Goal: Task Accomplishment & Management: Manage account settings

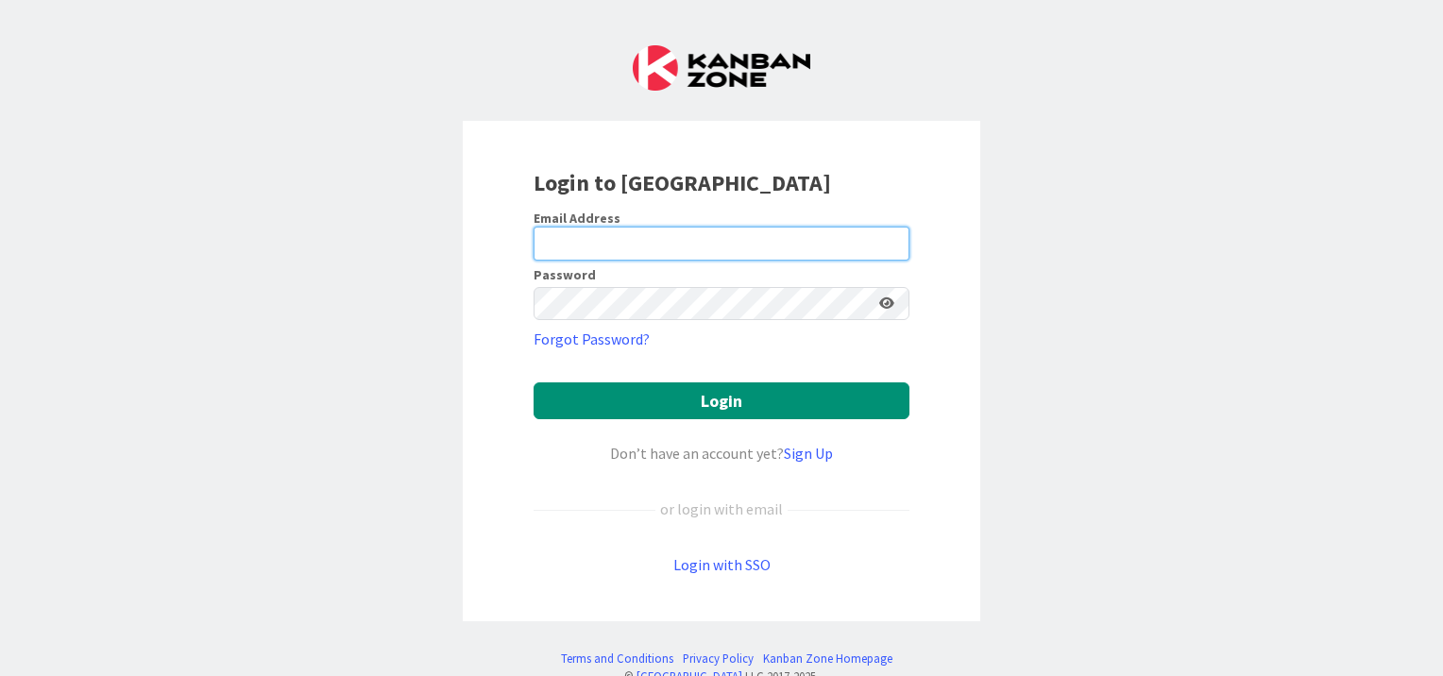
click at [639, 250] on input "email" at bounding box center [722, 244] width 376 height 34
click at [749, 356] on form "Email Address Password Forgot Password? Login Don’t have an account yet? Sign U…" at bounding box center [722, 393] width 376 height 367
click at [694, 228] on input "email" at bounding box center [722, 244] width 376 height 34
type input "[EMAIL_ADDRESS][PERSON_NAME][DOMAIN_NAME]"
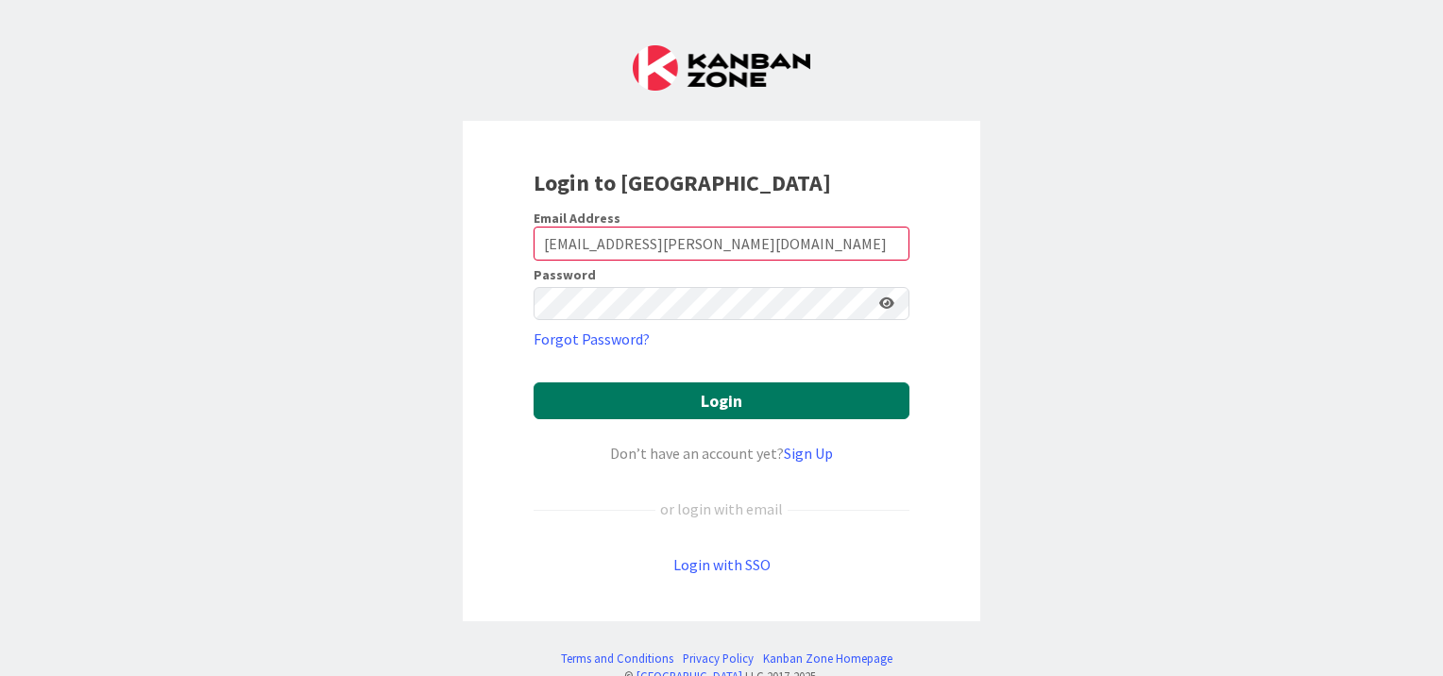
click at [690, 404] on button "Login" at bounding box center [722, 400] width 376 height 37
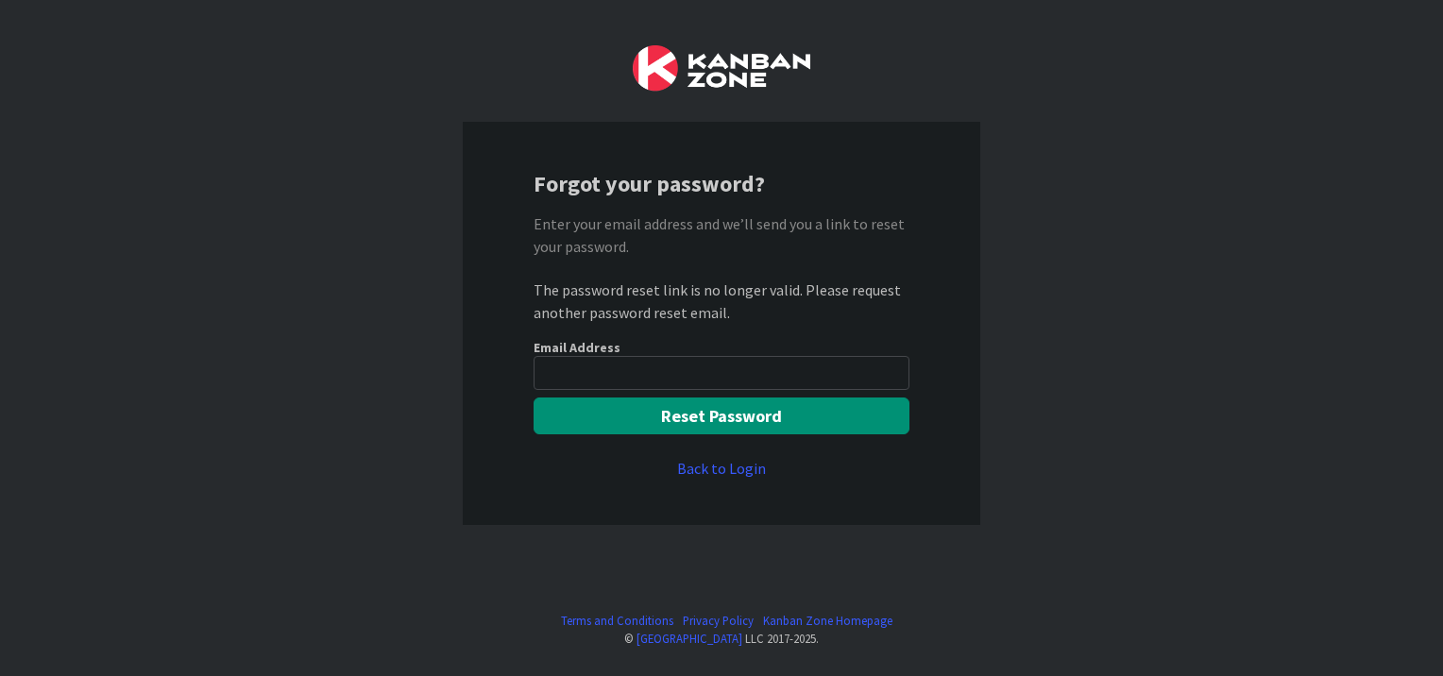
click at [663, 374] on input "email" at bounding box center [722, 373] width 376 height 34
type input "K"
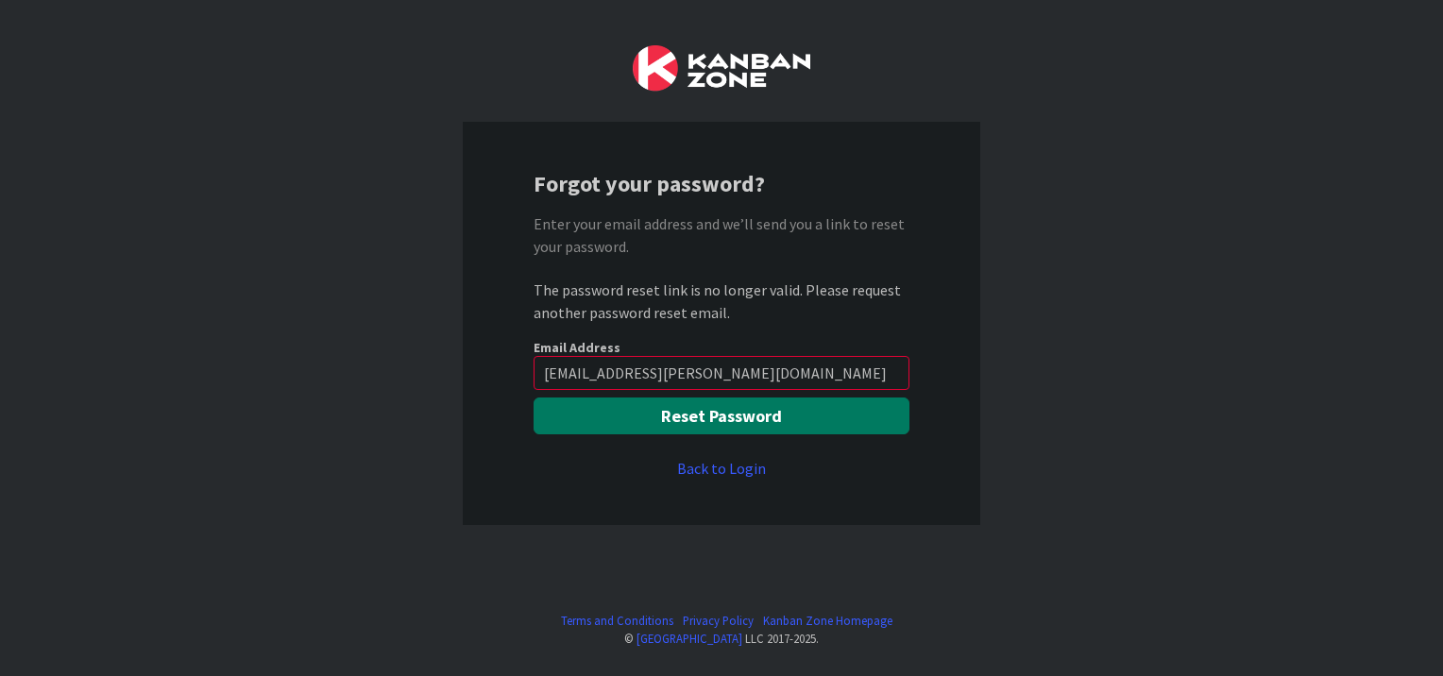
type input "[EMAIL_ADDRESS][PERSON_NAME][DOMAIN_NAME]"
click at [755, 409] on button "Reset Password" at bounding box center [722, 416] width 376 height 37
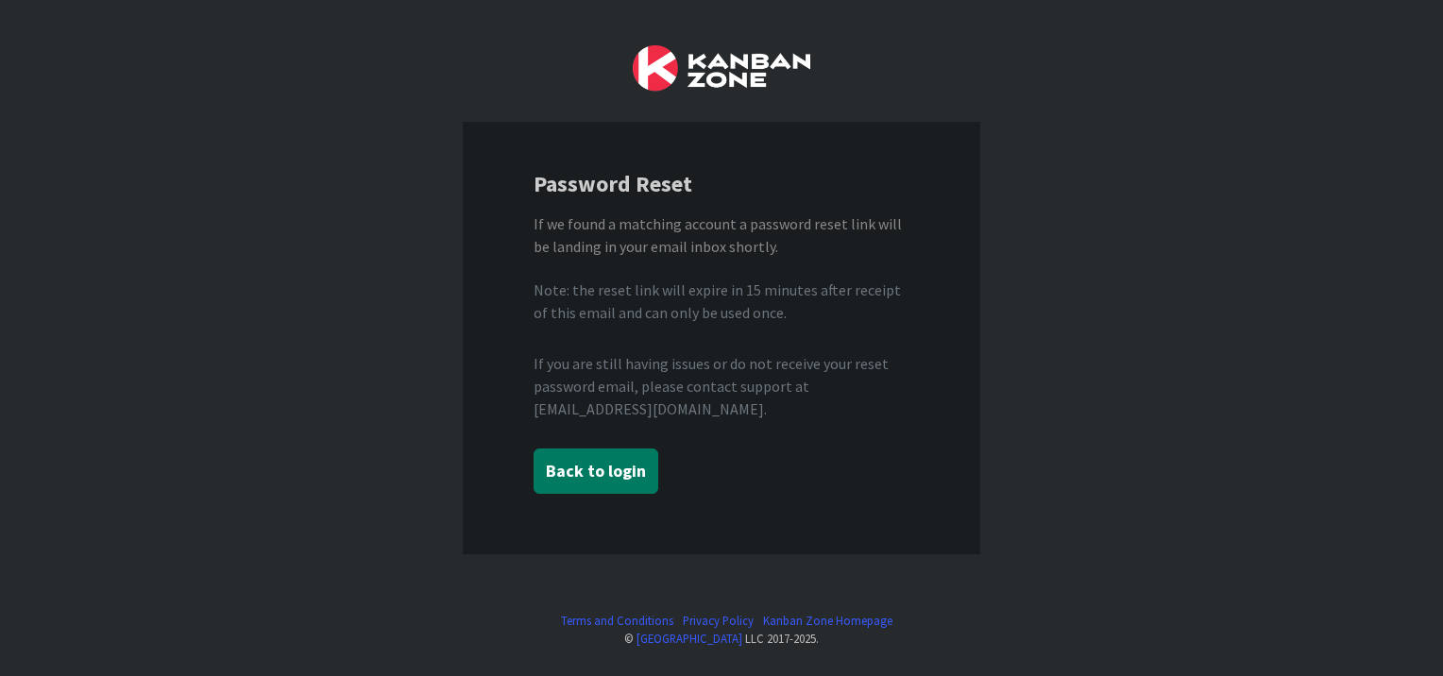
click at [589, 469] on button "Back to login" at bounding box center [596, 471] width 125 height 45
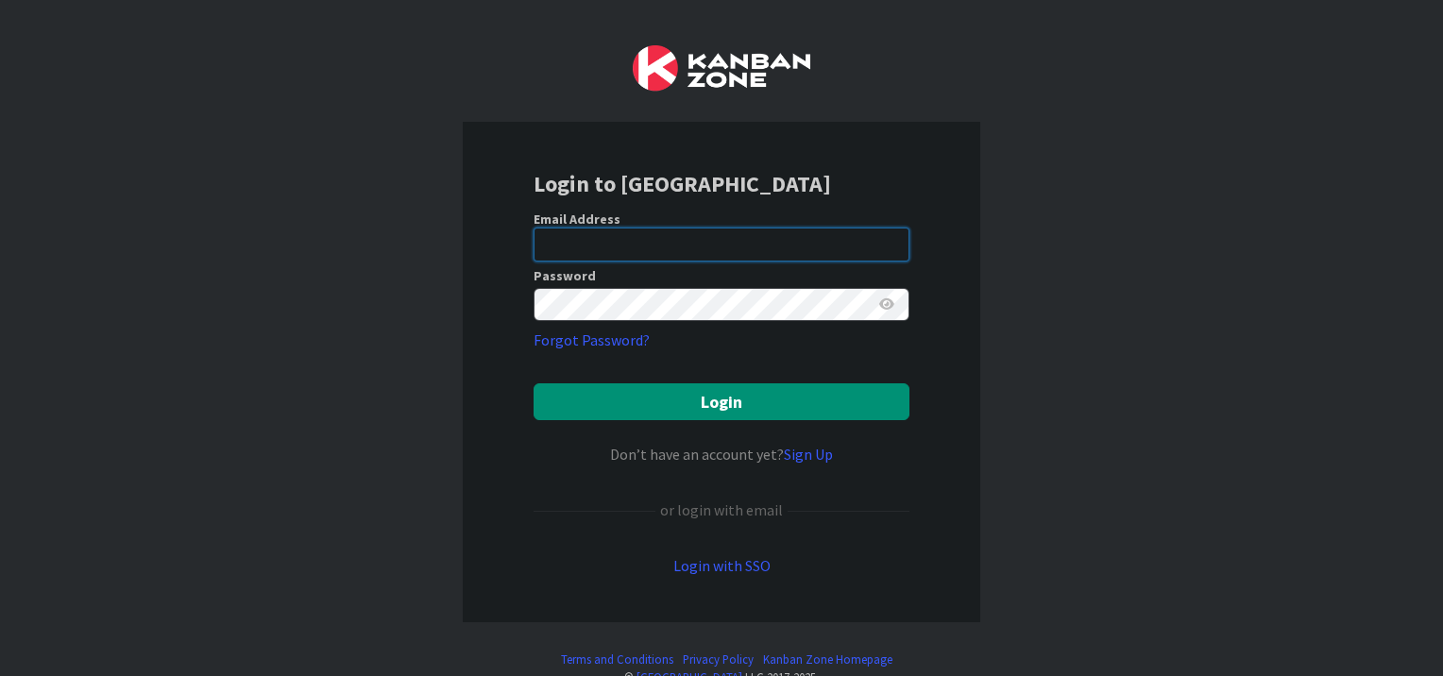
click at [665, 245] on input "email" at bounding box center [722, 245] width 376 height 34
type input "[EMAIL_ADDRESS][PERSON_NAME][DOMAIN_NAME]"
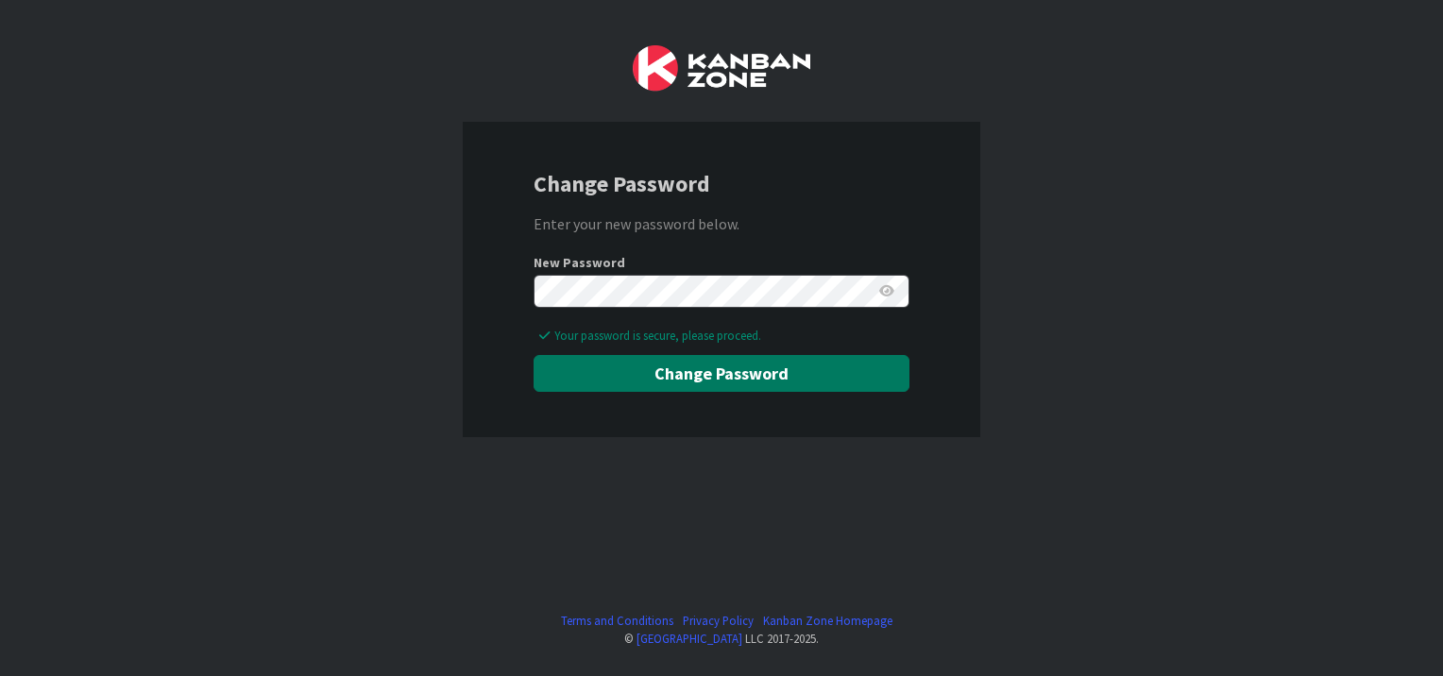
click at [658, 364] on button "Change Password" at bounding box center [722, 373] width 376 height 37
click at [893, 292] on icon at bounding box center [886, 290] width 15 height 13
click at [758, 367] on button "Change Password" at bounding box center [722, 373] width 376 height 37
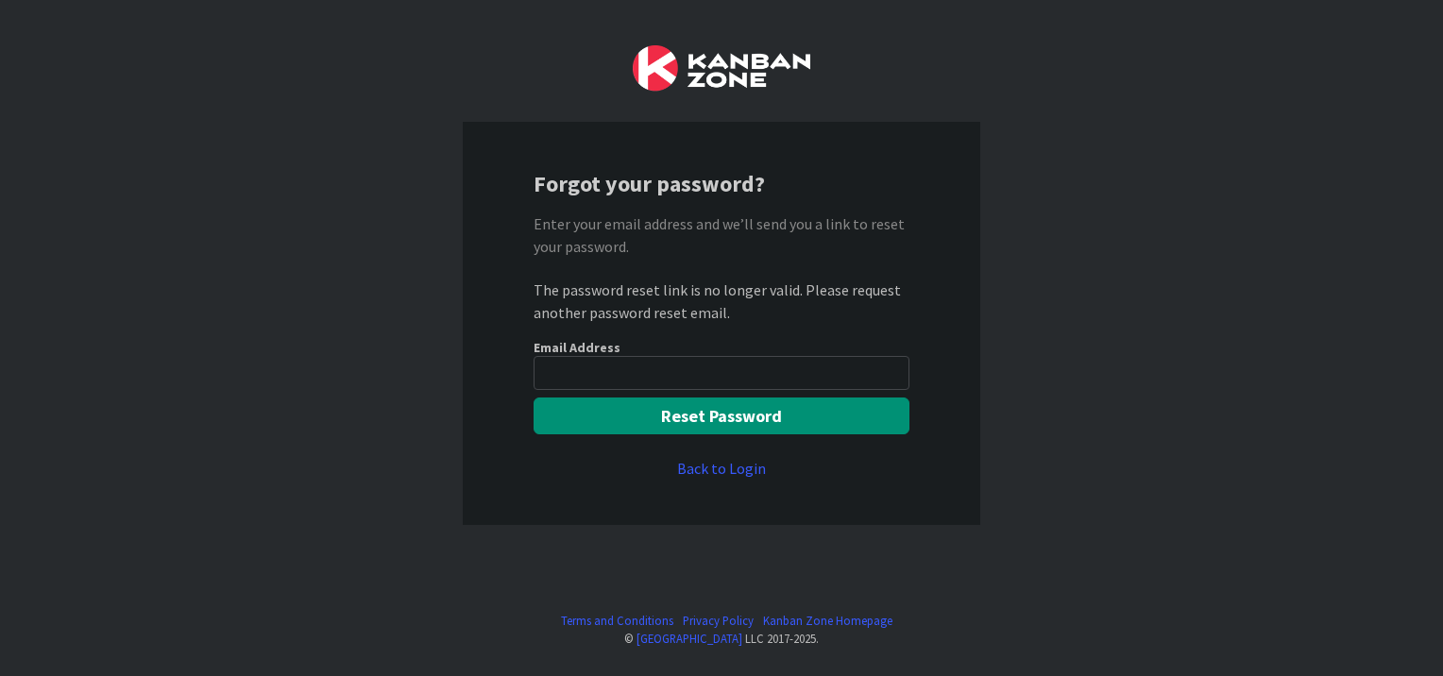
click at [729, 381] on input "email" at bounding box center [722, 373] width 376 height 34
type input "kmam"
click at [716, 461] on link "Back to Login" at bounding box center [721, 468] width 89 height 23
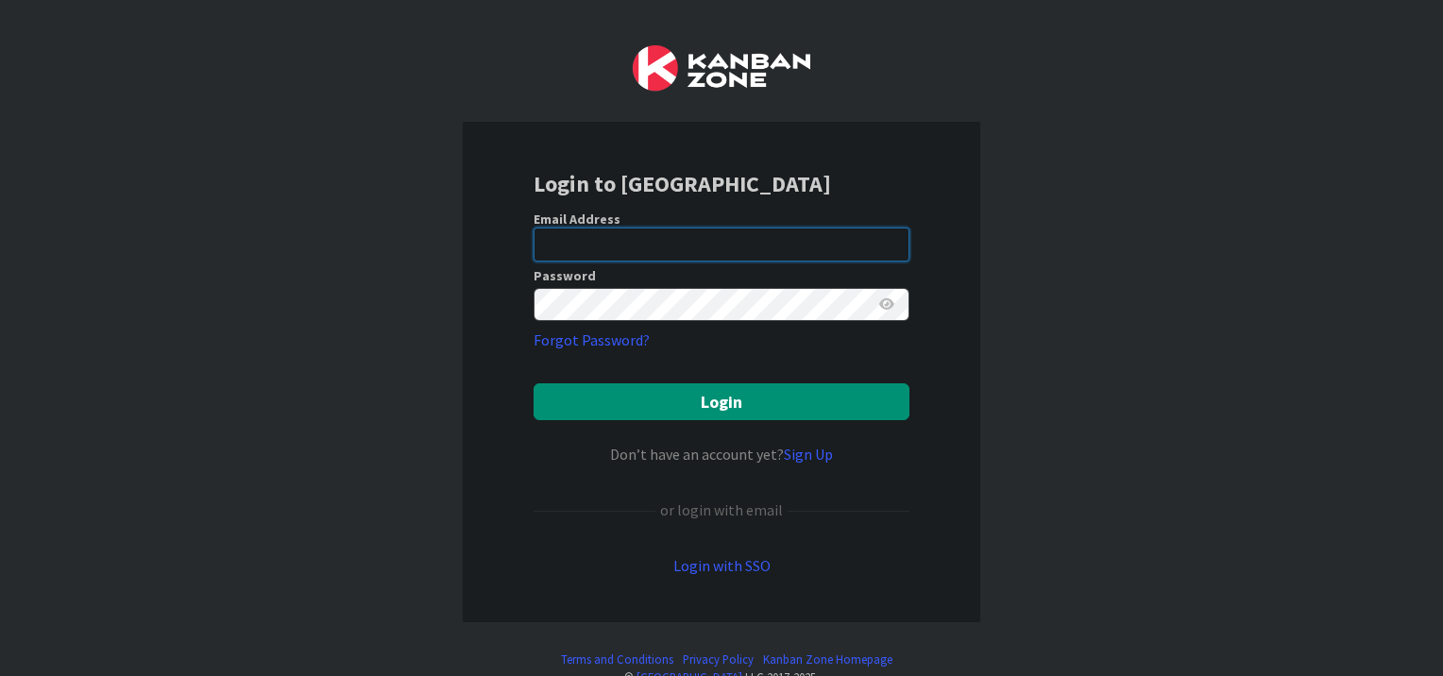
click at [616, 246] on input "email" at bounding box center [722, 245] width 376 height 34
type input "[EMAIL_ADDRESS][PERSON_NAME][DOMAIN_NAME]"
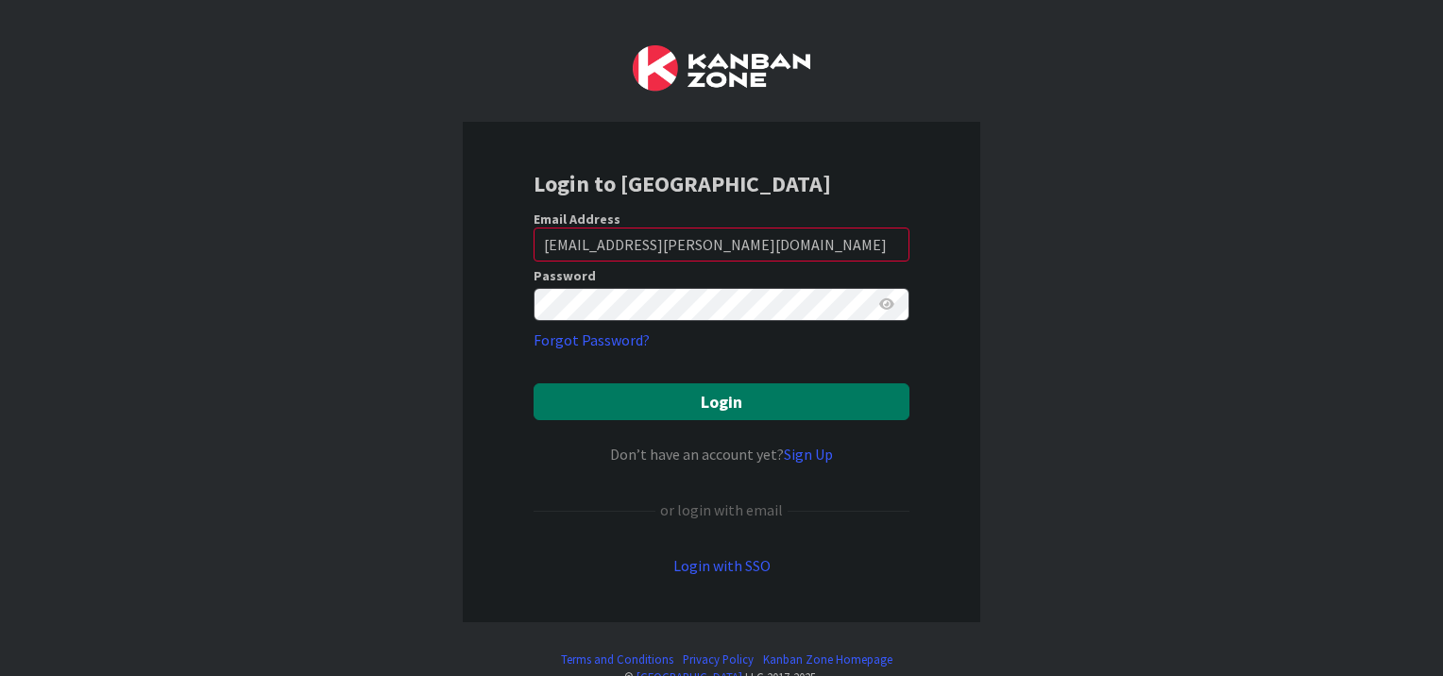
click at [651, 399] on button "Login" at bounding box center [722, 401] width 376 height 37
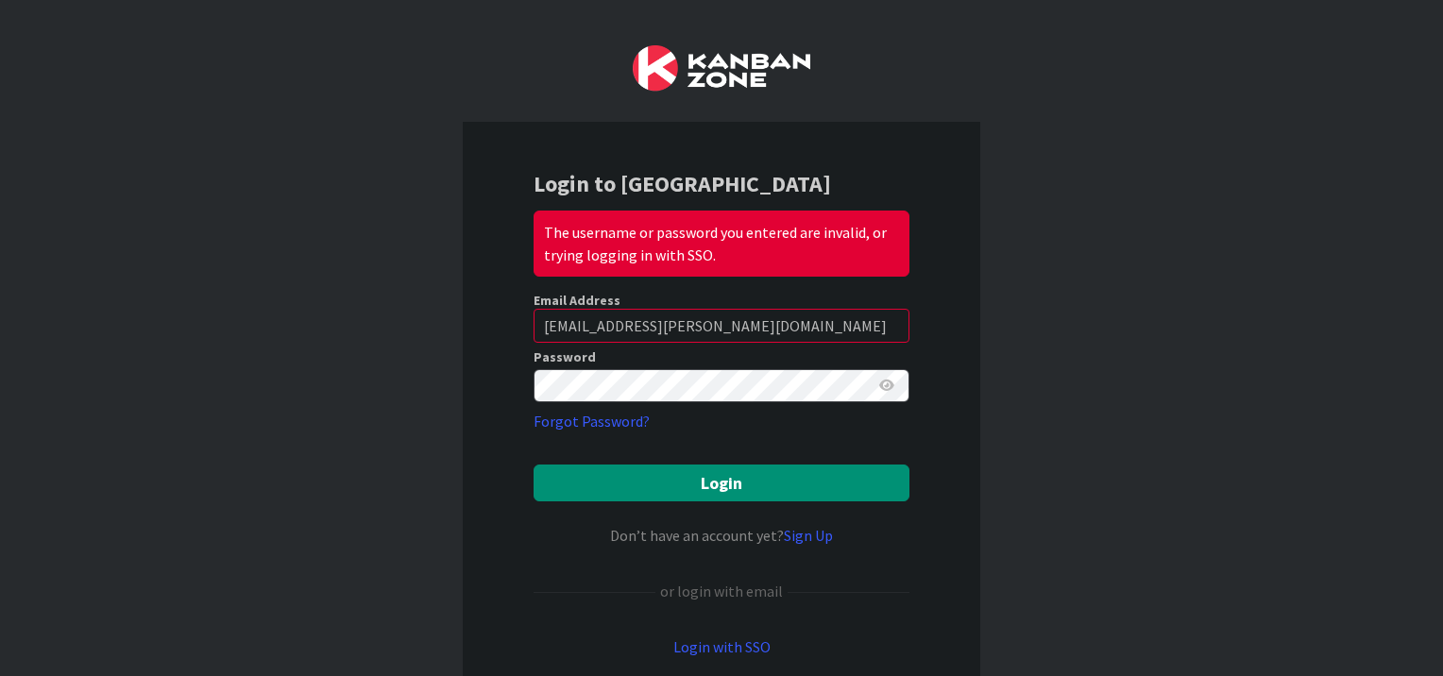
click at [880, 389] on icon at bounding box center [886, 385] width 15 height 13
click at [880, 389] on icon at bounding box center [885, 385] width 17 height 13
drag, startPoint x: 718, startPoint y: 321, endPoint x: 510, endPoint y: 323, distance: 207.8
click at [510, 323] on div "Login to Kanban Zone The username or password you entered are invalid, or tryin…" at bounding box center [722, 413] width 518 height 583
click at [721, 280] on div "Login to Kanban Zone The username or password you entered are invalid, or tryin…" at bounding box center [722, 413] width 518 height 583
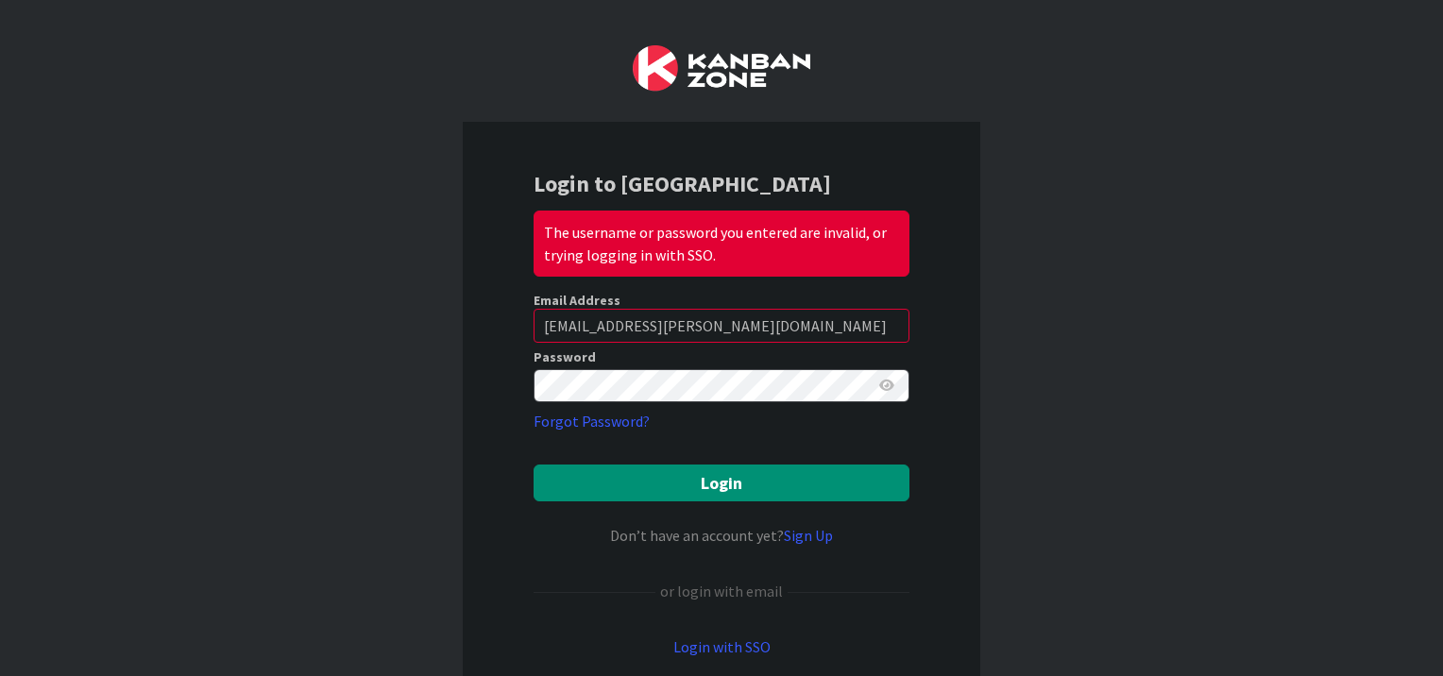
click at [882, 386] on icon at bounding box center [886, 385] width 15 height 13
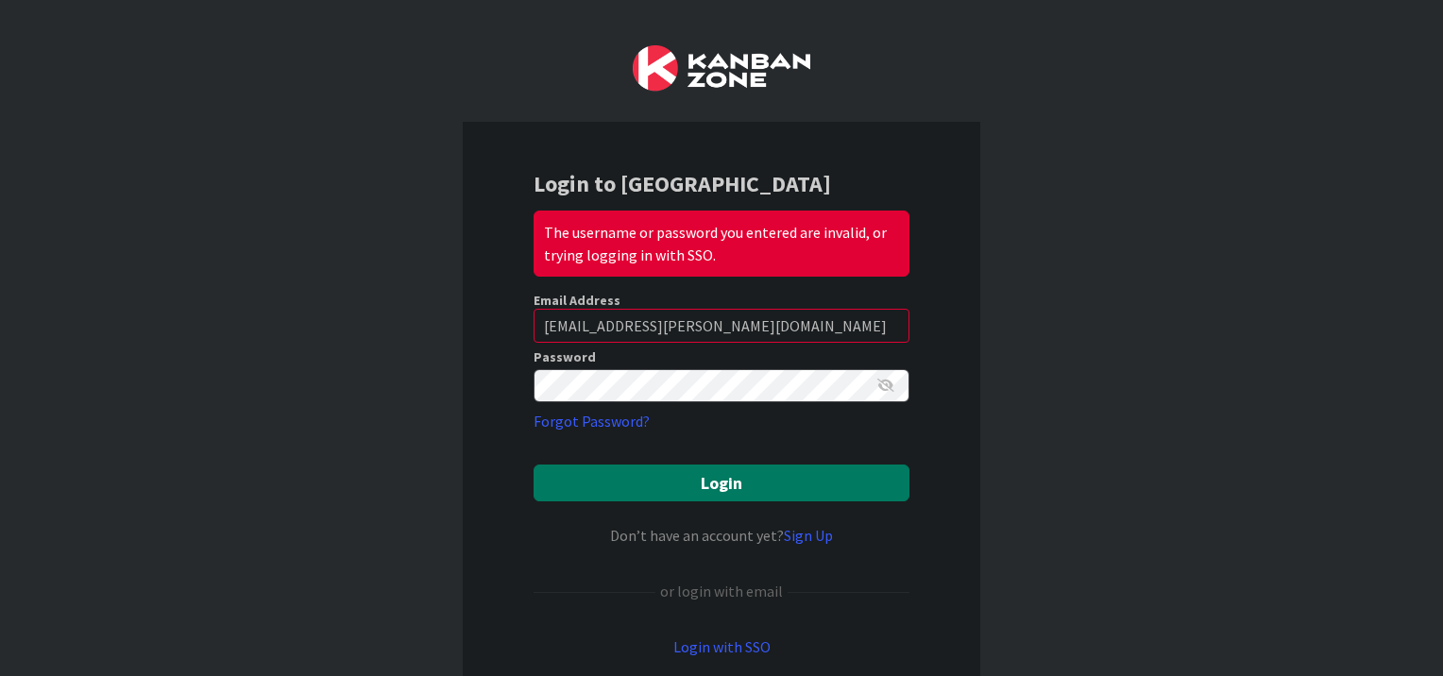
click at [710, 480] on button "Login" at bounding box center [722, 483] width 376 height 37
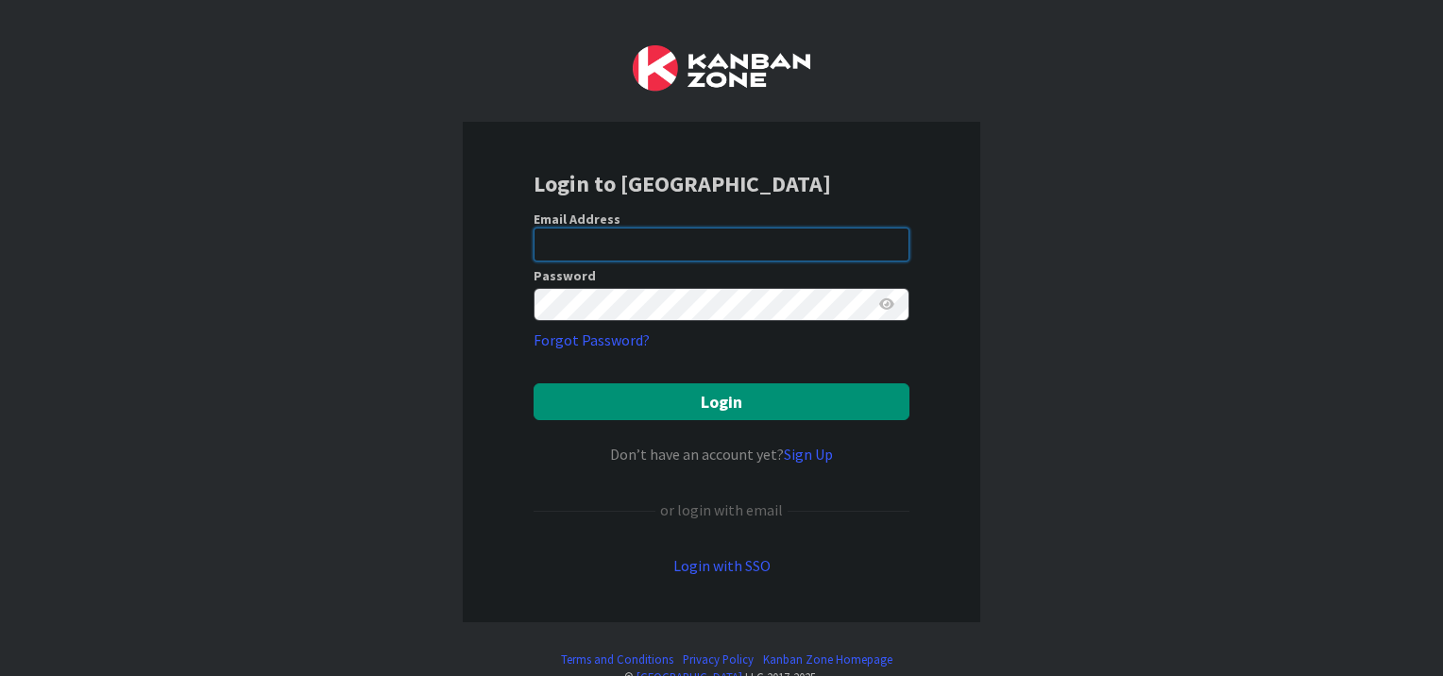
click at [600, 237] on input "email" at bounding box center [722, 245] width 376 height 34
type input "[EMAIL_ADDRESS][PERSON_NAME][DOMAIN_NAME]"
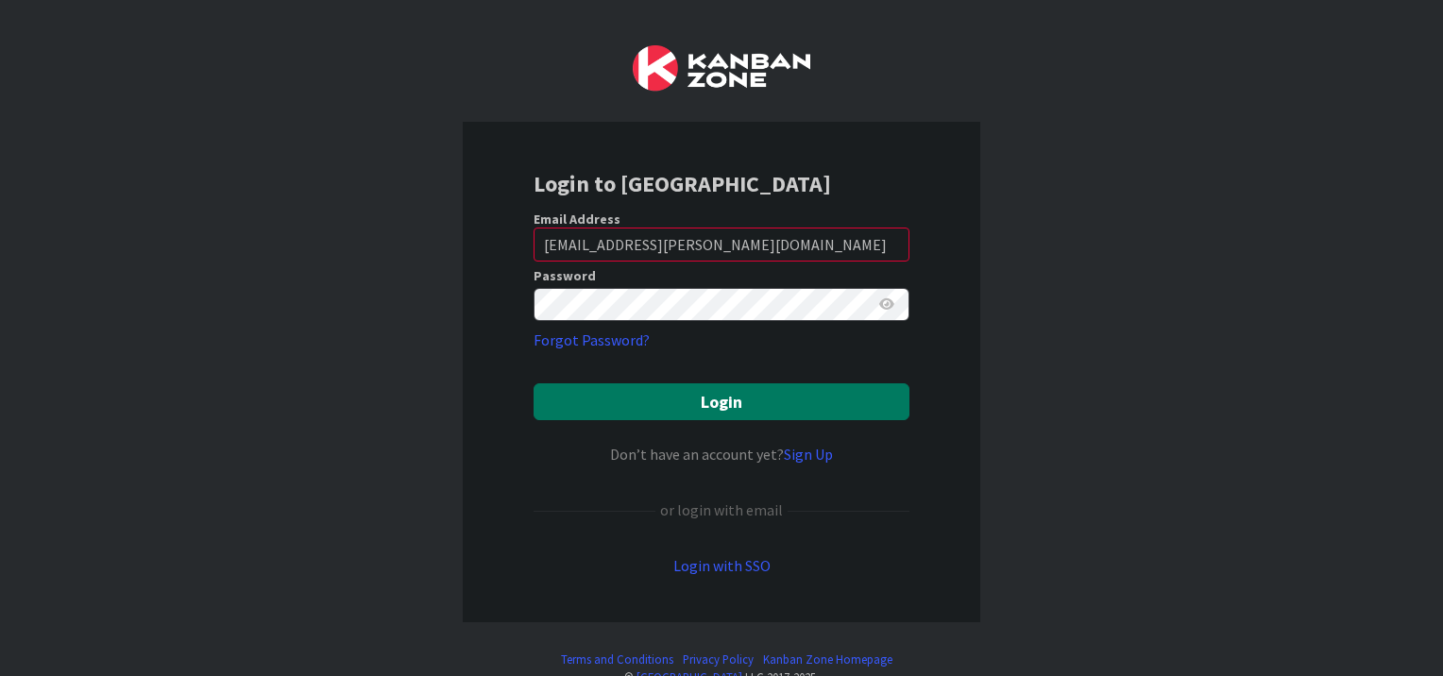
click at [703, 402] on button "Login" at bounding box center [722, 401] width 376 height 37
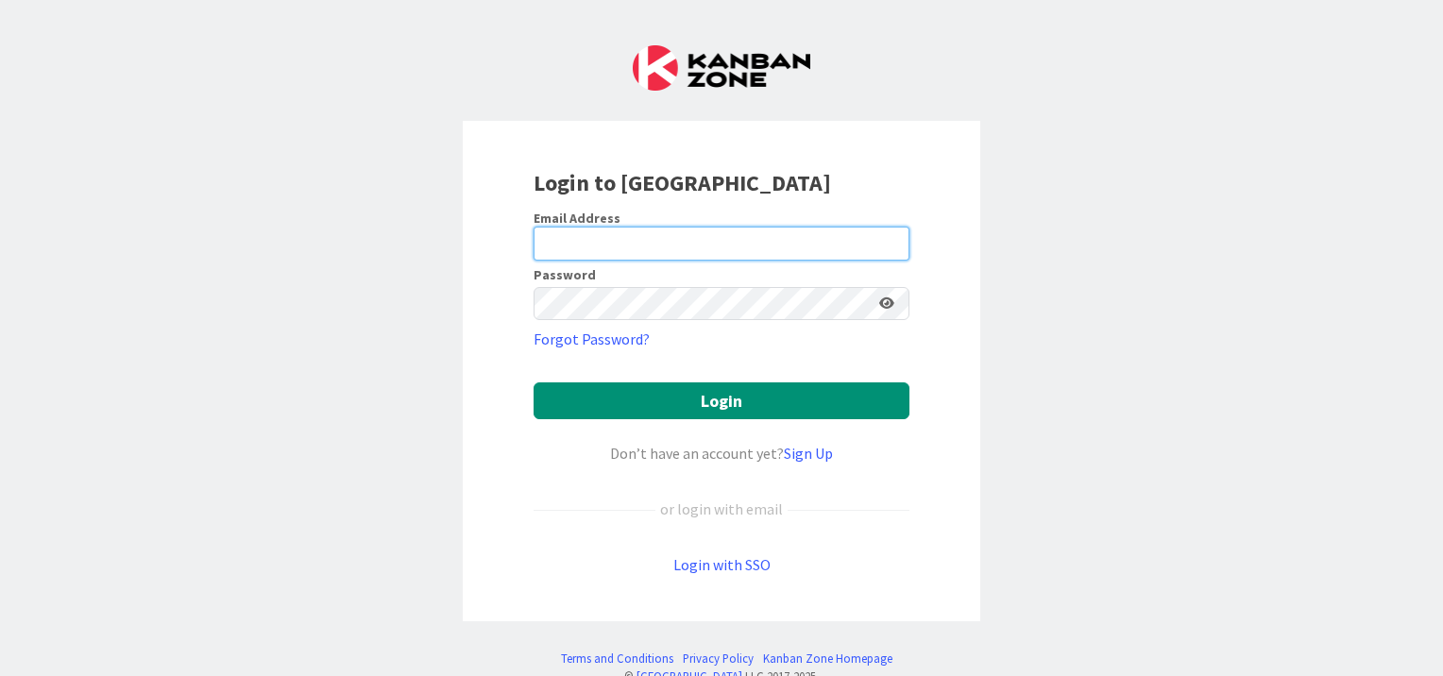
click at [695, 241] on input "email" at bounding box center [722, 244] width 376 height 34
paste input "[EMAIL_ADDRESS][PERSON_NAME][DOMAIN_NAME]"
type input "[EMAIL_ADDRESS][PERSON_NAME][DOMAIN_NAME]"
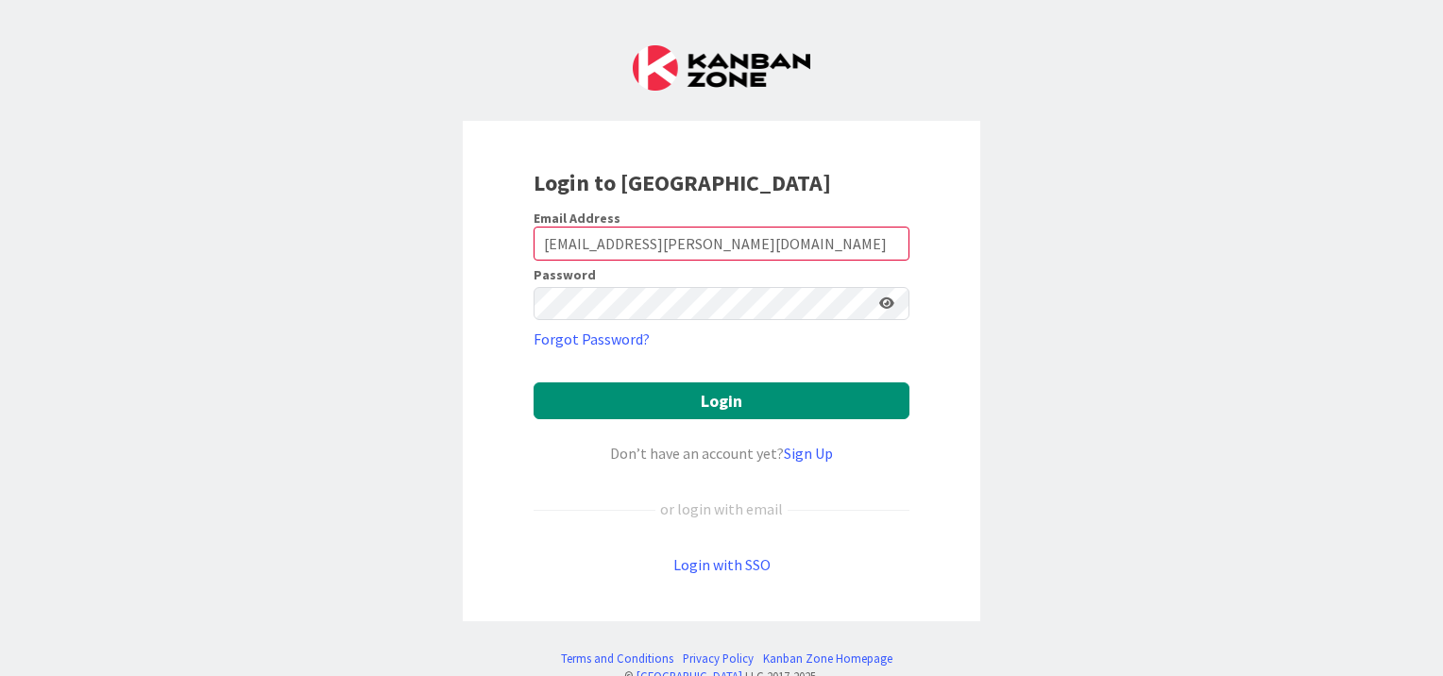
click at [851, 166] on div "Login to [GEOGRAPHIC_DATA]" at bounding box center [722, 183] width 376 height 34
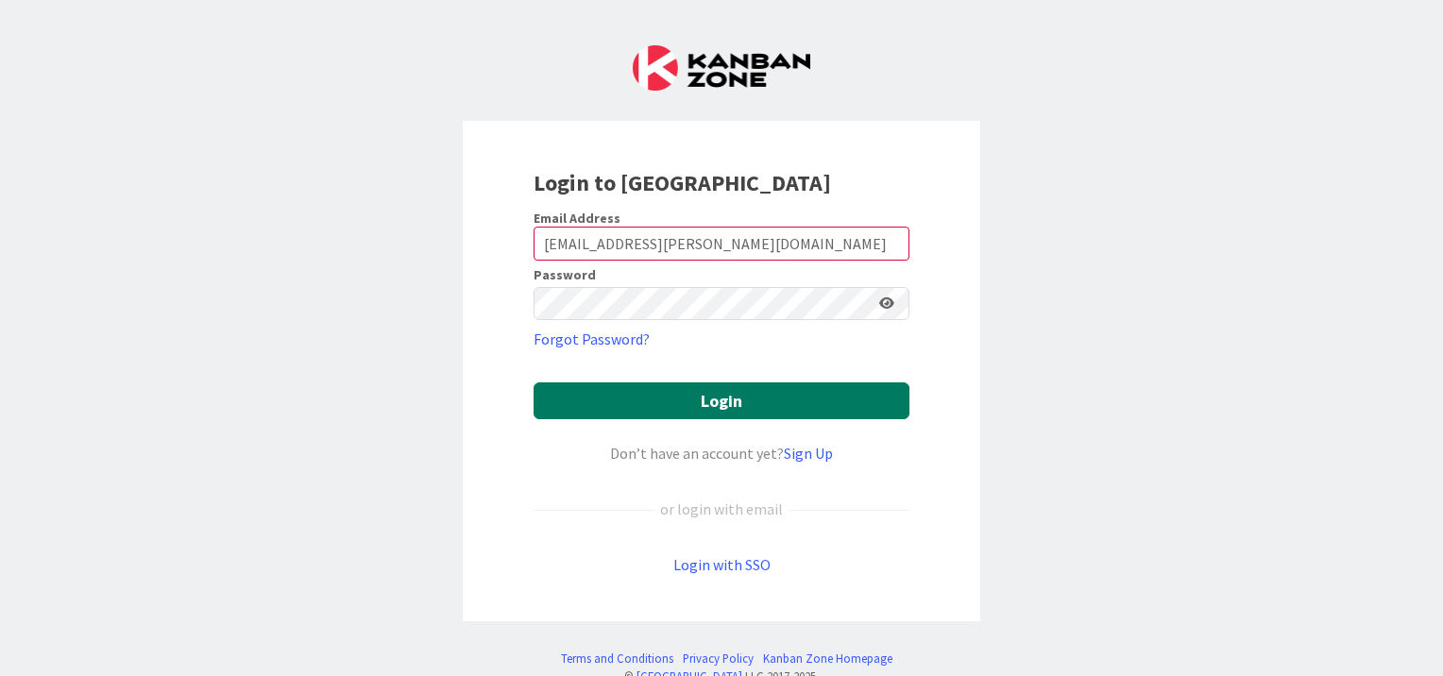
click at [678, 400] on button "Login" at bounding box center [722, 400] width 376 height 37
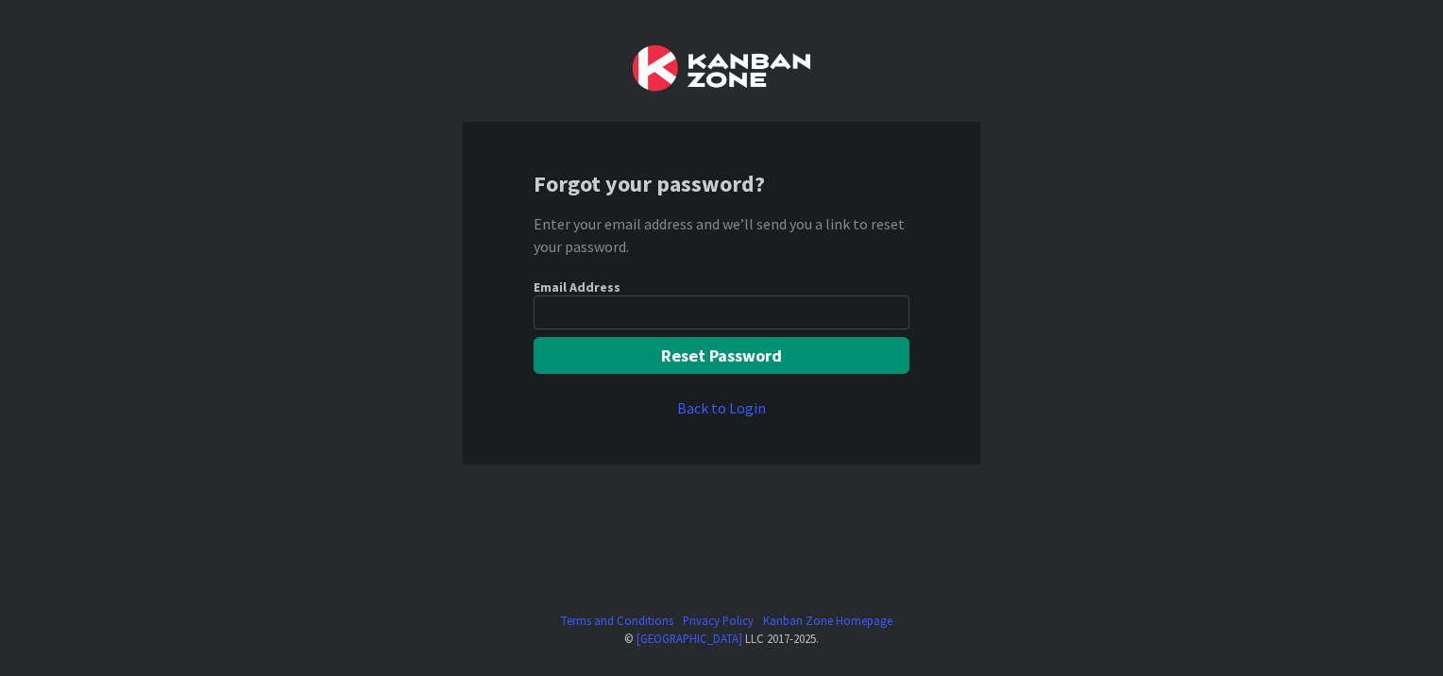
click at [616, 307] on input "email" at bounding box center [722, 313] width 376 height 34
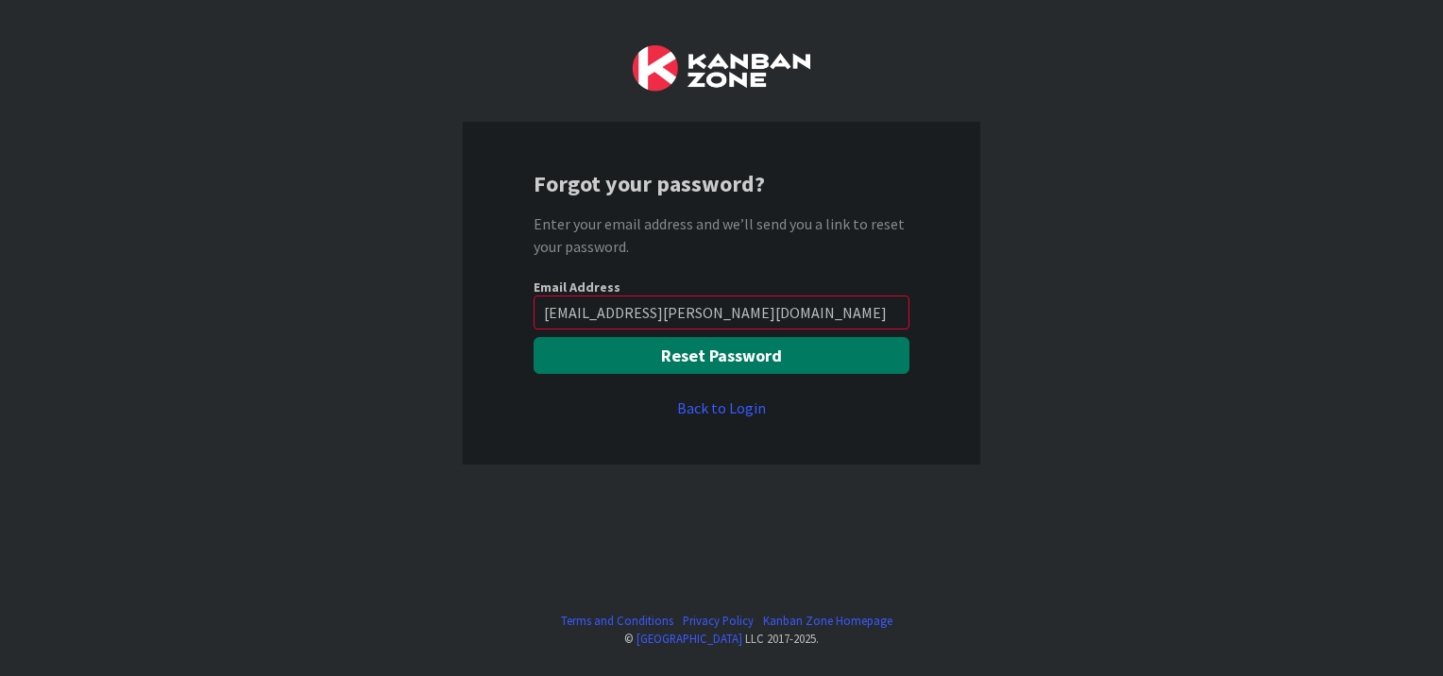
type input "[EMAIL_ADDRESS][PERSON_NAME][DOMAIN_NAME]"
click at [699, 354] on button "Reset Password" at bounding box center [722, 355] width 376 height 37
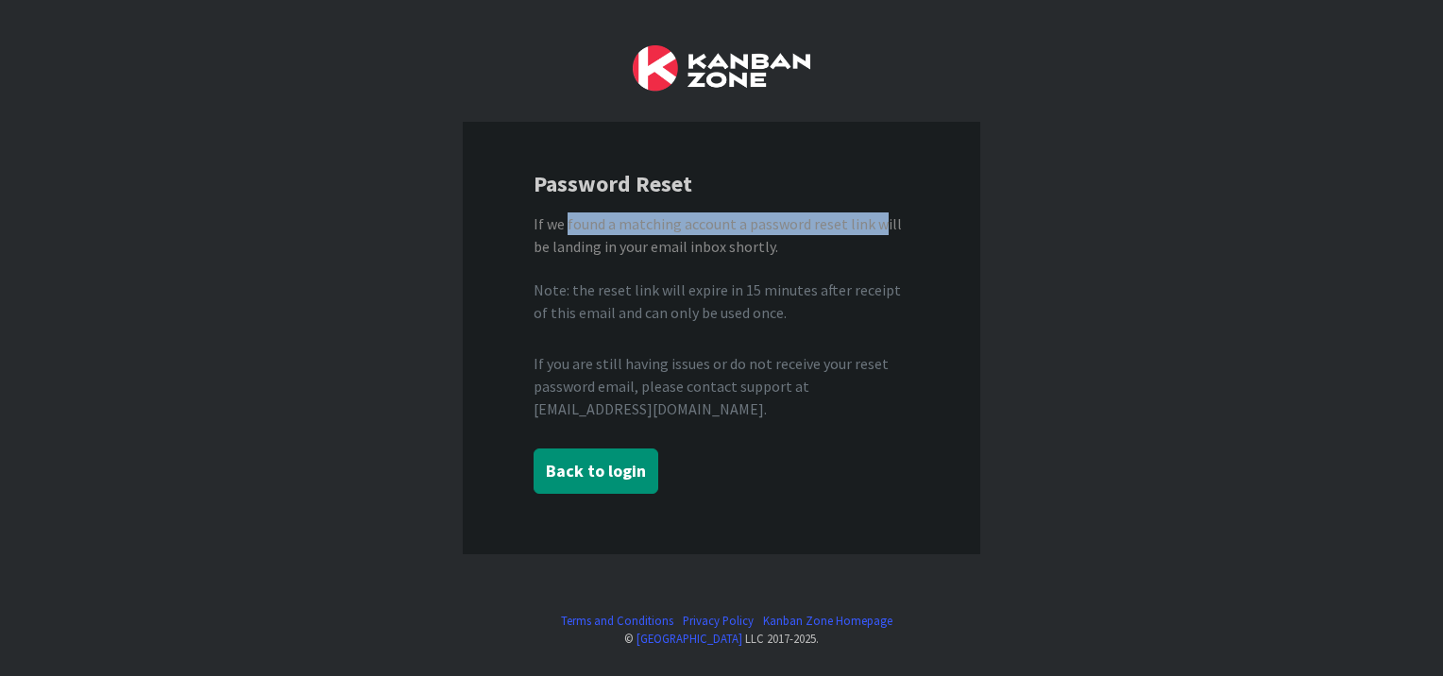
drag, startPoint x: 567, startPoint y: 220, endPoint x: 880, endPoint y: 230, distance: 313.7
click at [880, 230] on div "If we found a matching account a password reset link will be landing in your em…" at bounding box center [722, 234] width 376 height 45
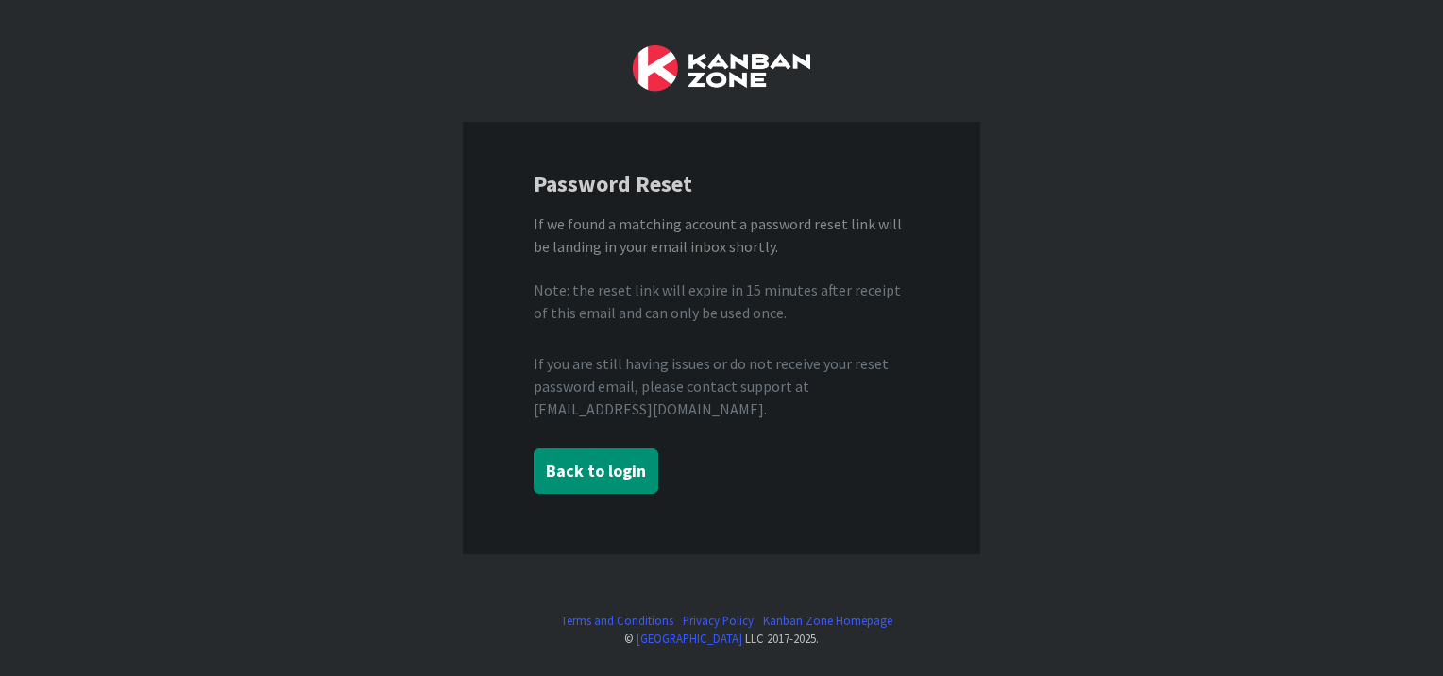
click at [670, 246] on div "If we found a matching account a password reset link will be landing in your em…" at bounding box center [722, 234] width 376 height 45
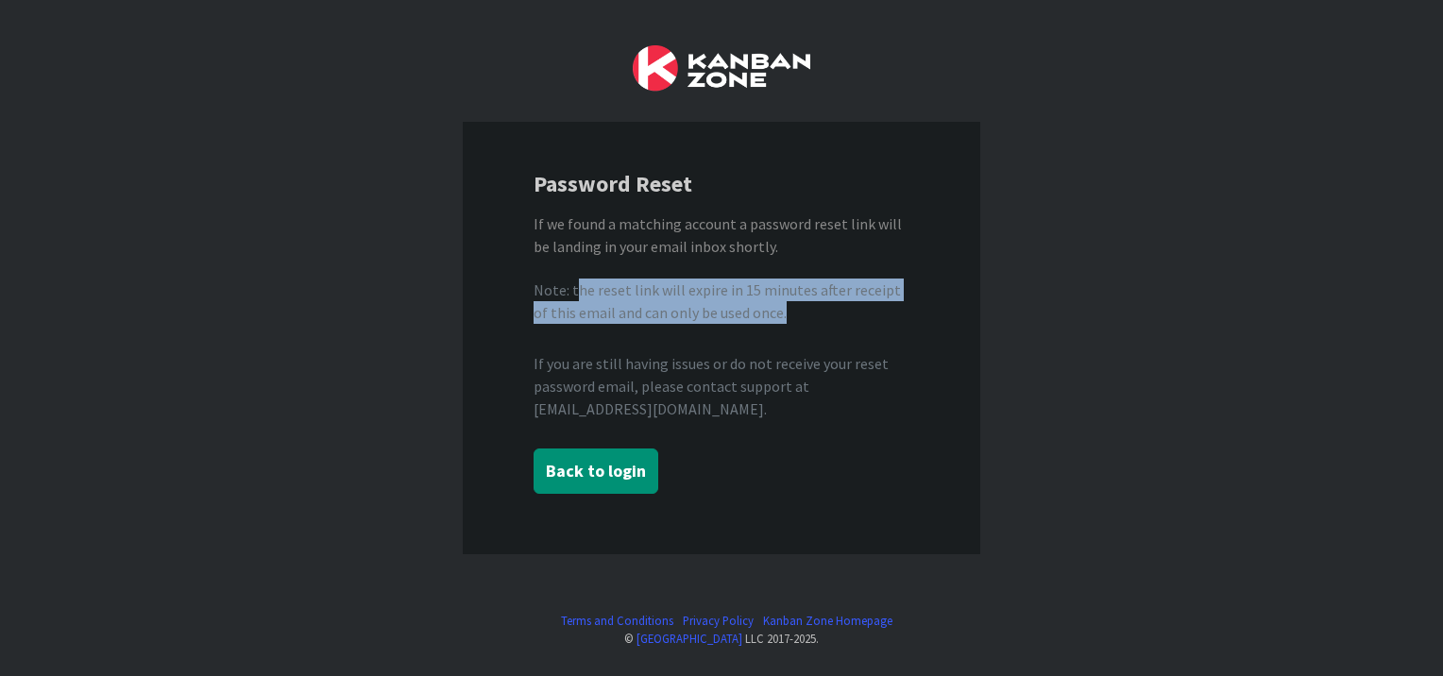
drag, startPoint x: 574, startPoint y: 289, endPoint x: 798, endPoint y: 312, distance: 225.0
click at [798, 312] on div "Note: the reset link will expire in 15 minutes after receipt of this email and …" at bounding box center [722, 301] width 376 height 45
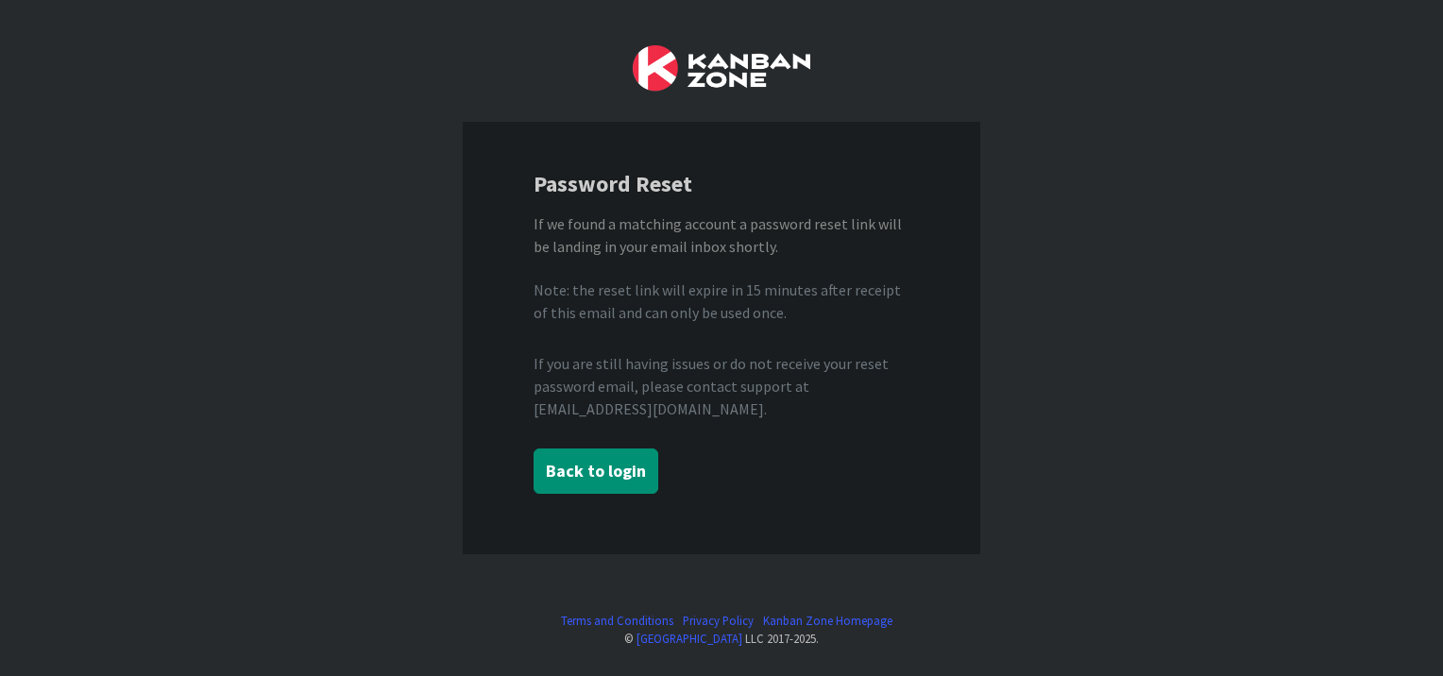
drag, startPoint x: 798, startPoint y: 312, endPoint x: 653, endPoint y: 366, distance: 154.5
click at [653, 366] on div "If you are still having issues or do not receive your reset password email, ple…" at bounding box center [722, 386] width 376 height 68
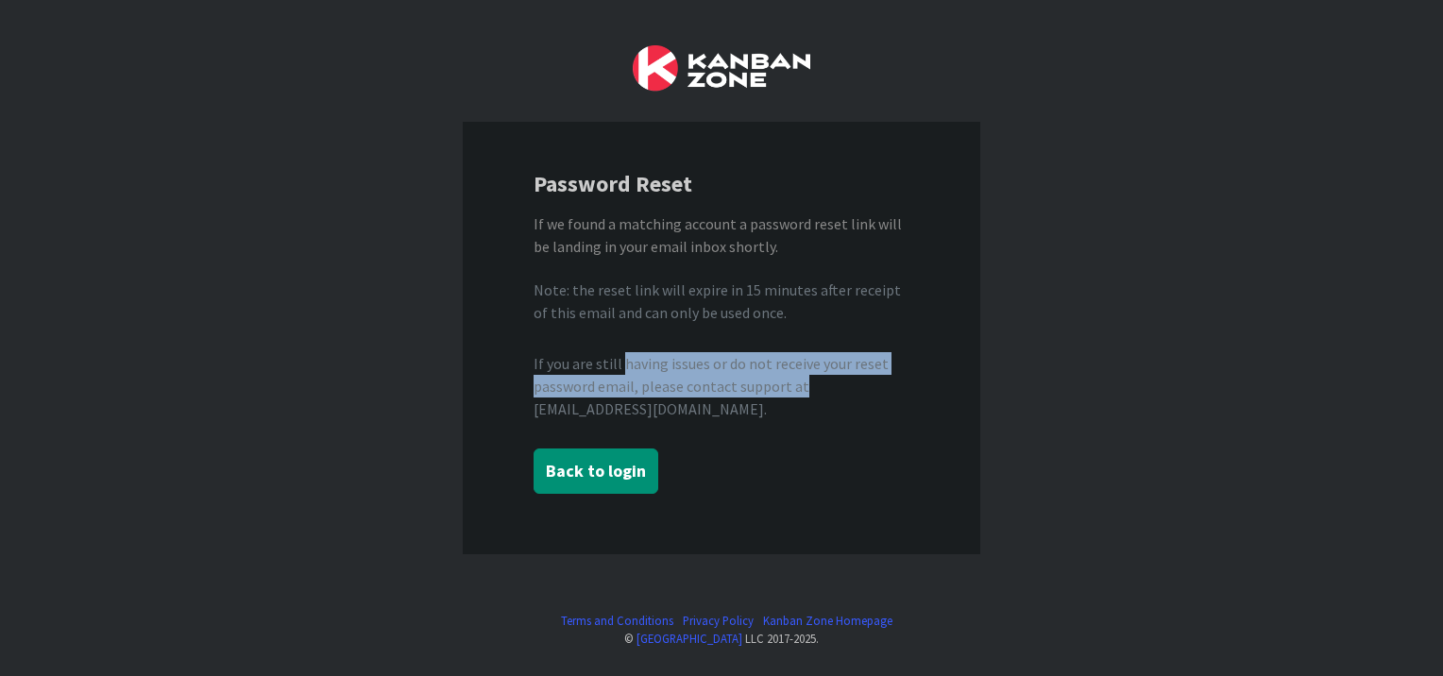
drag, startPoint x: 677, startPoint y: 359, endPoint x: 808, endPoint y: 378, distance: 132.6
click at [808, 378] on div "If you are still having issues or do not receive your reset password email, ple…" at bounding box center [722, 386] width 376 height 68
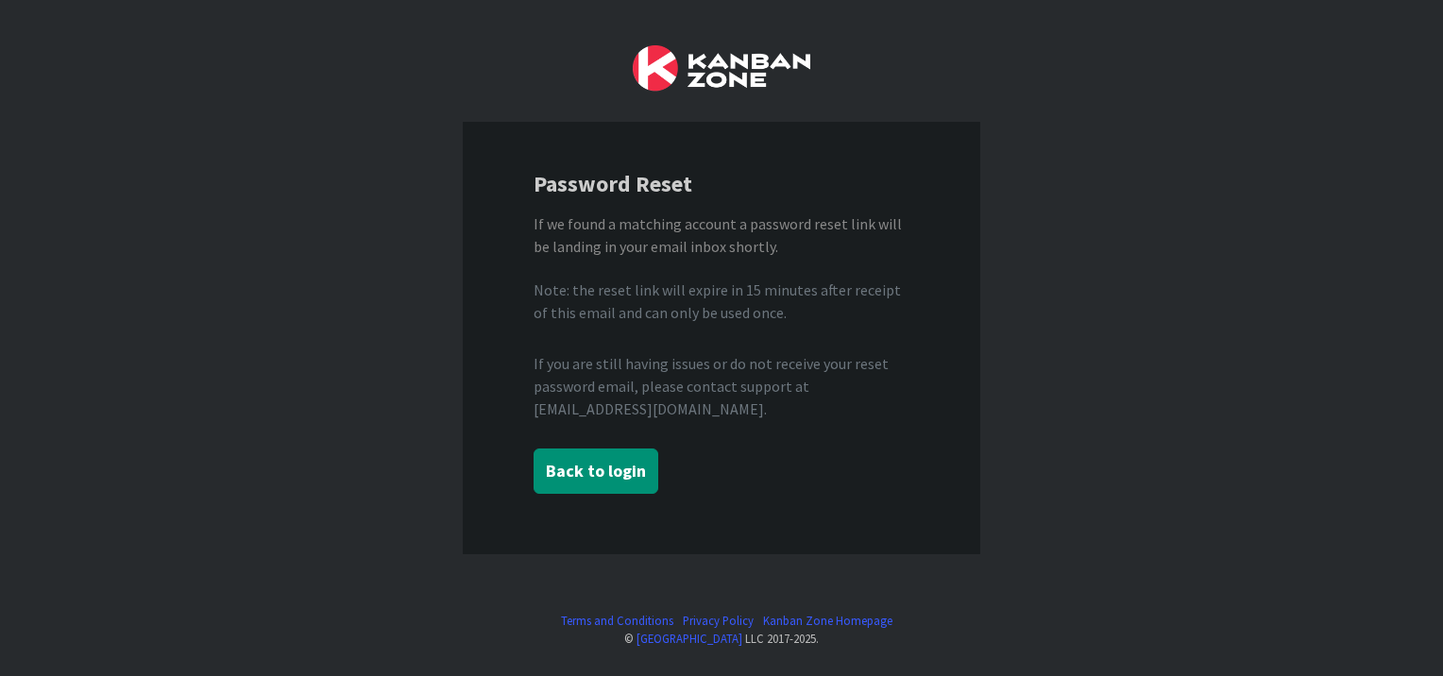
drag, startPoint x: 808, startPoint y: 378, endPoint x: 856, endPoint y: 398, distance: 51.2
click at [856, 398] on div "If you are still having issues or do not receive your reset password email, ple…" at bounding box center [722, 386] width 376 height 68
drag, startPoint x: 718, startPoint y: 407, endPoint x: 536, endPoint y: 404, distance: 181.3
click at [536, 404] on div "If you are still having issues or do not receive your reset password email, ple…" at bounding box center [722, 386] width 376 height 68
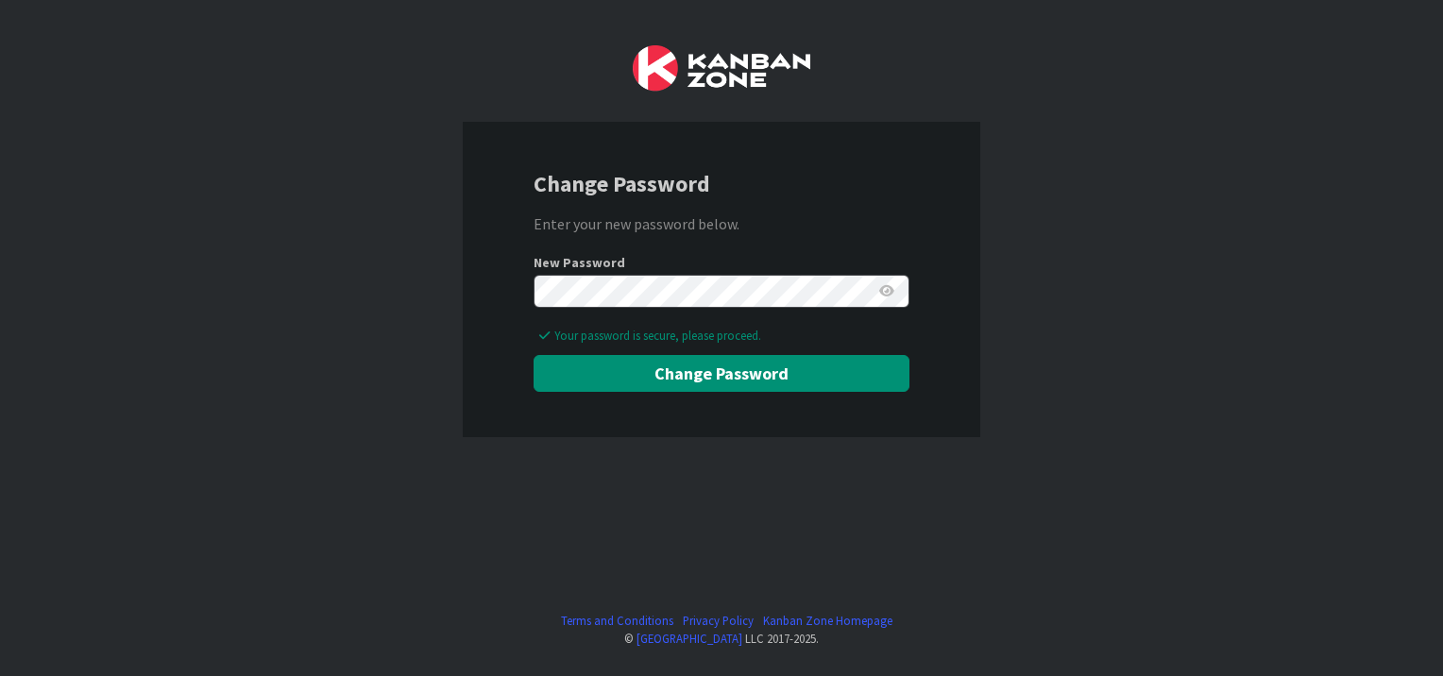
click at [884, 291] on icon at bounding box center [886, 290] width 15 height 13
click at [690, 380] on button "Change Password" at bounding box center [722, 373] width 376 height 37
click at [687, 373] on button "Change Password" at bounding box center [722, 373] width 376 height 37
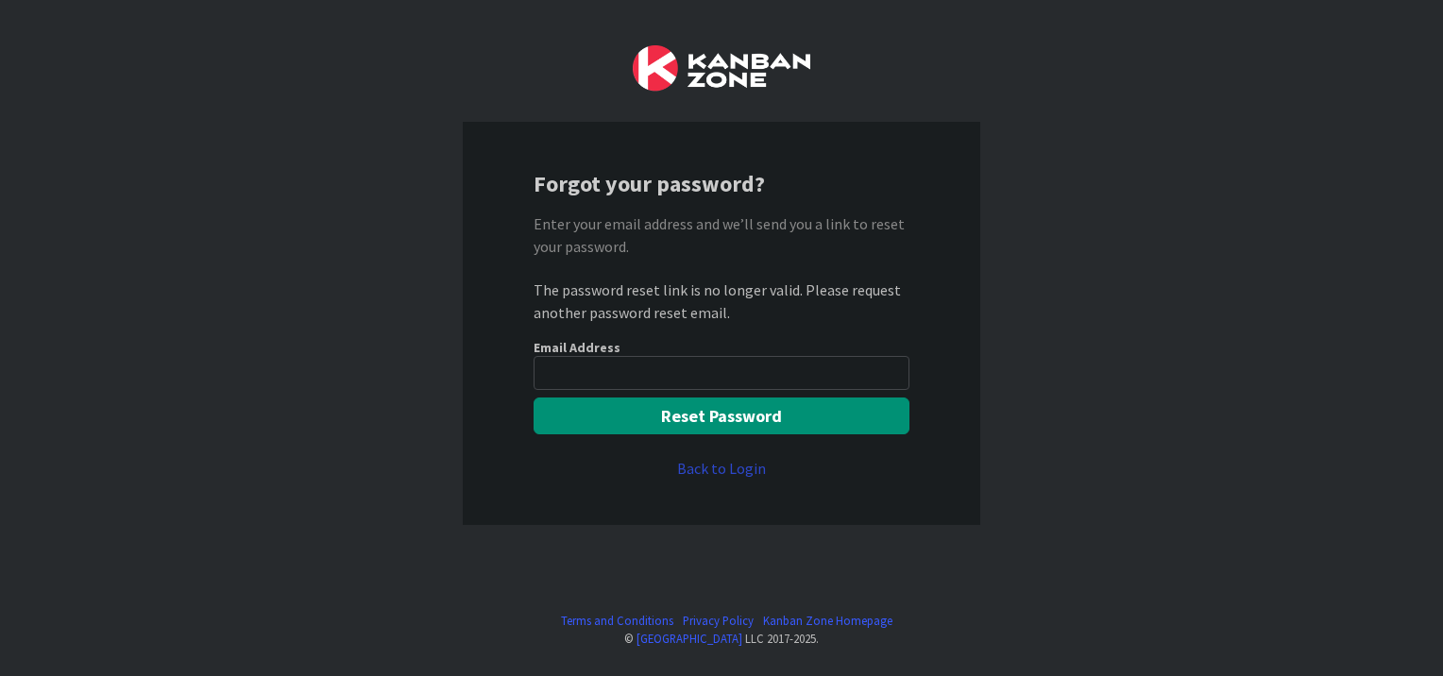
click at [711, 465] on link "Back to Login" at bounding box center [721, 468] width 89 height 23
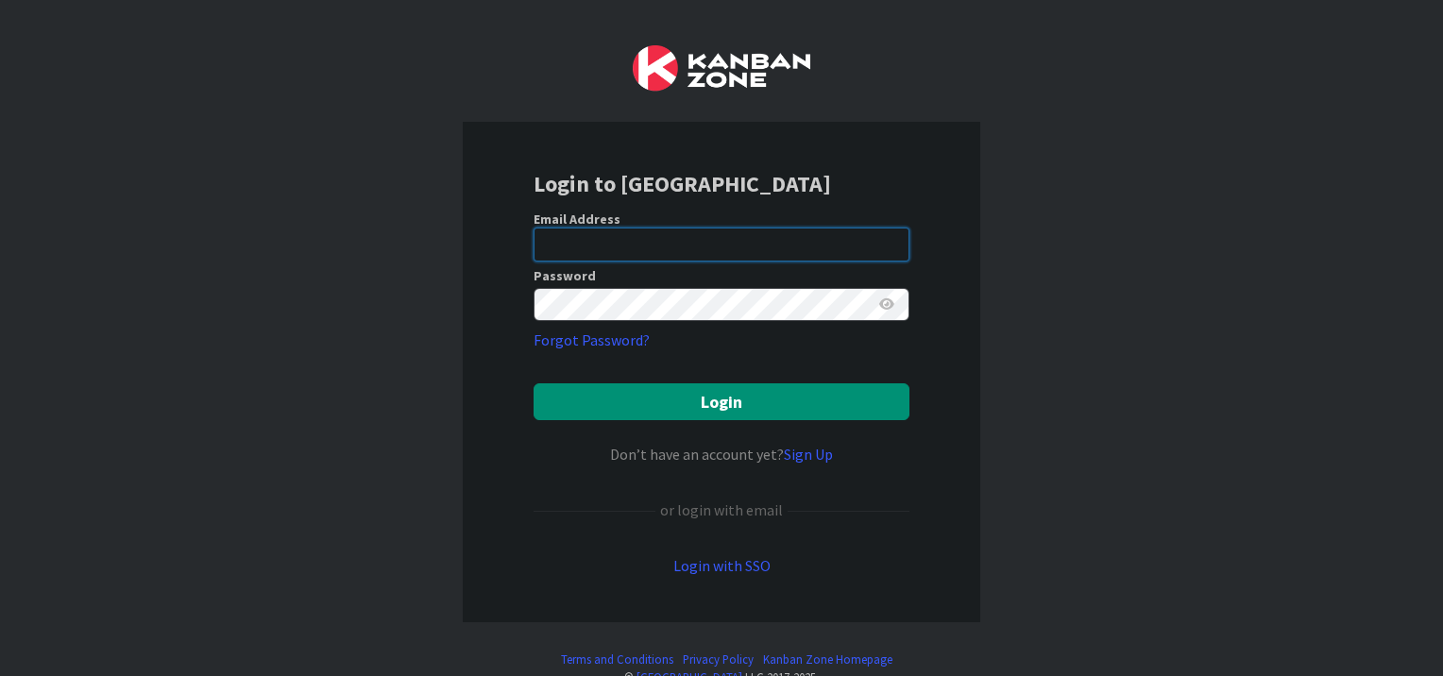
click at [620, 244] on input "email" at bounding box center [722, 245] width 376 height 34
type input "[EMAIL_ADDRESS][PERSON_NAME][DOMAIN_NAME]"
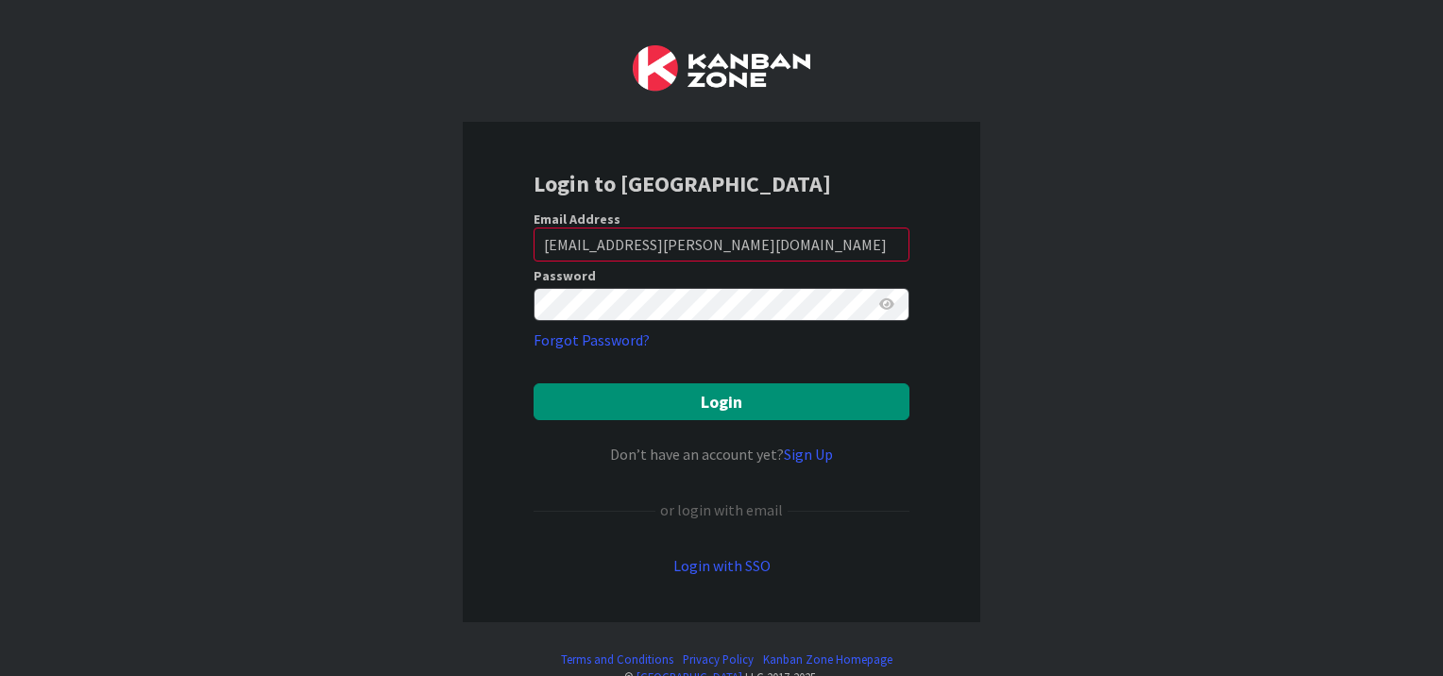
click at [880, 308] on icon at bounding box center [886, 303] width 15 height 13
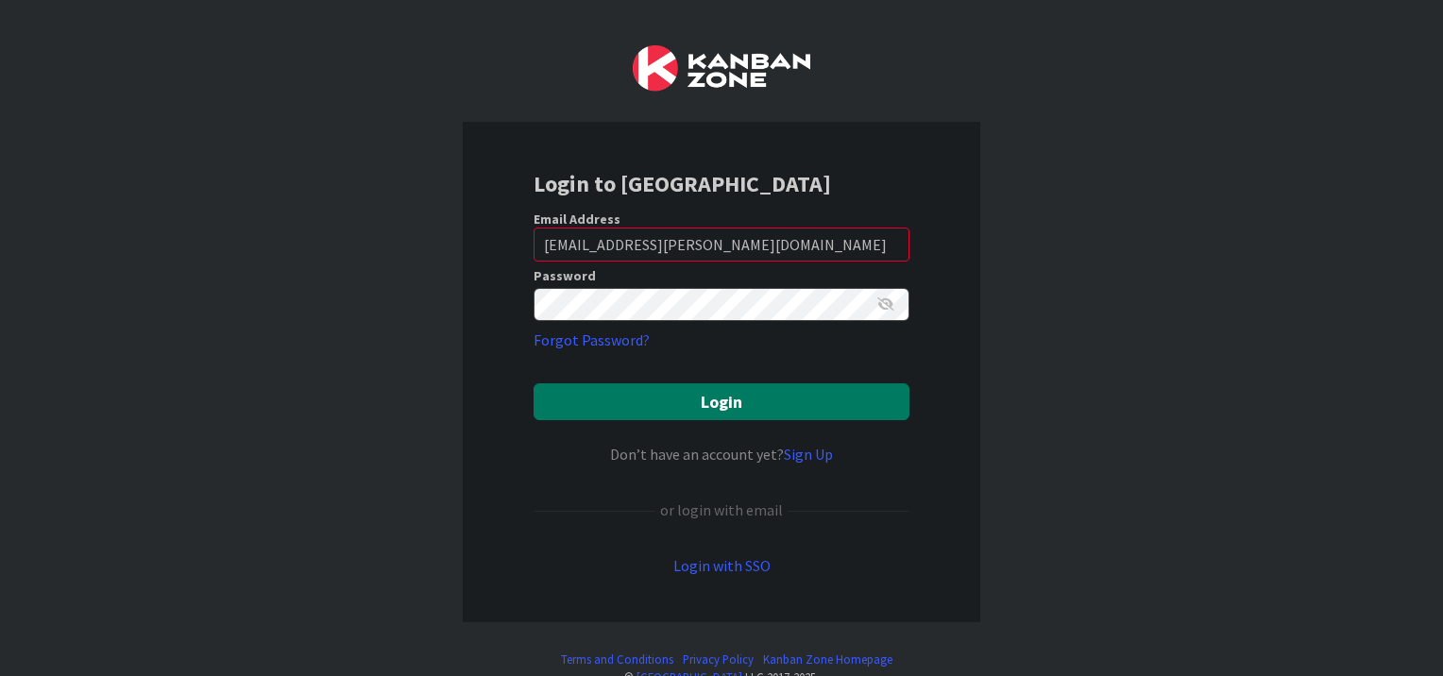
click at [714, 402] on button "Login" at bounding box center [722, 401] width 376 height 37
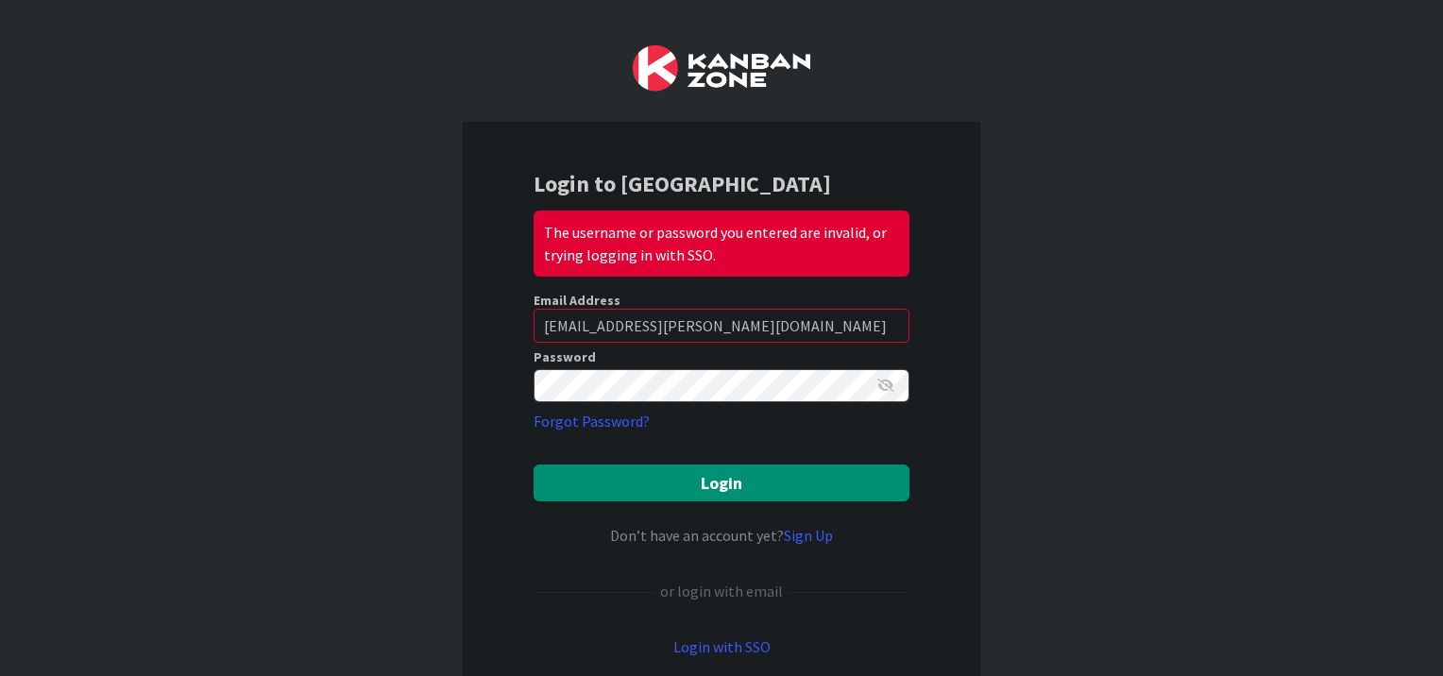
click at [1009, 378] on div "Login to Kanban Zone The username or password you entered are invalid, or tryin…" at bounding box center [721, 338] width 1443 height 676
